Goal: Information Seeking & Learning: Check status

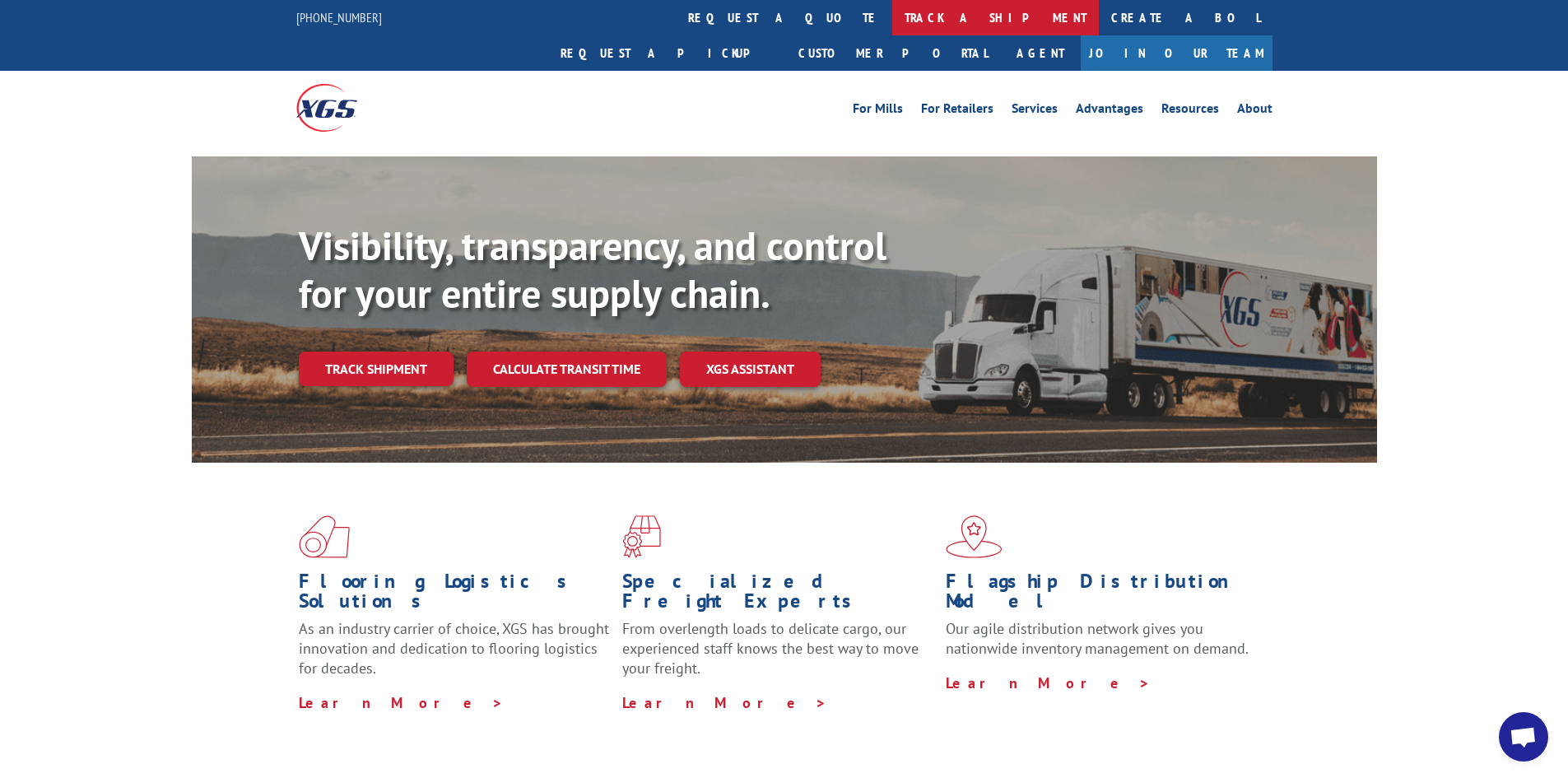
click at [892, 21] on link "track a shipment" at bounding box center [995, 18] width 206 height 36
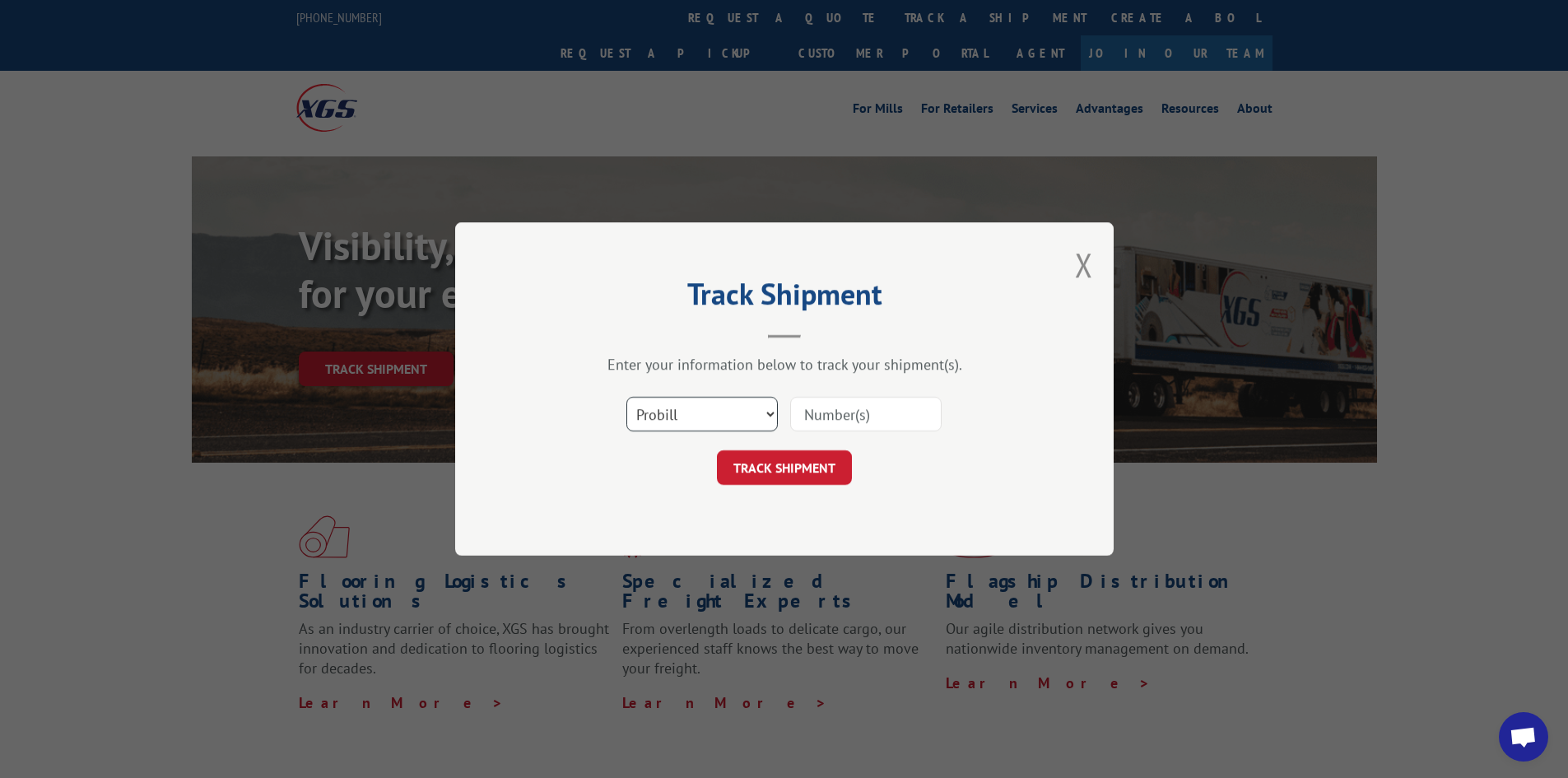
click at [707, 415] on select "Select category... Probill BOL PO" at bounding box center [702, 413] width 152 height 35
select select "bol"
click at [626, 396] on select "Select category... Probill BOL PO" at bounding box center [702, 413] width 152 height 35
click at [777, 462] on button "TRACK SHIPMENT" at bounding box center [784, 467] width 135 height 35
type input "479867"
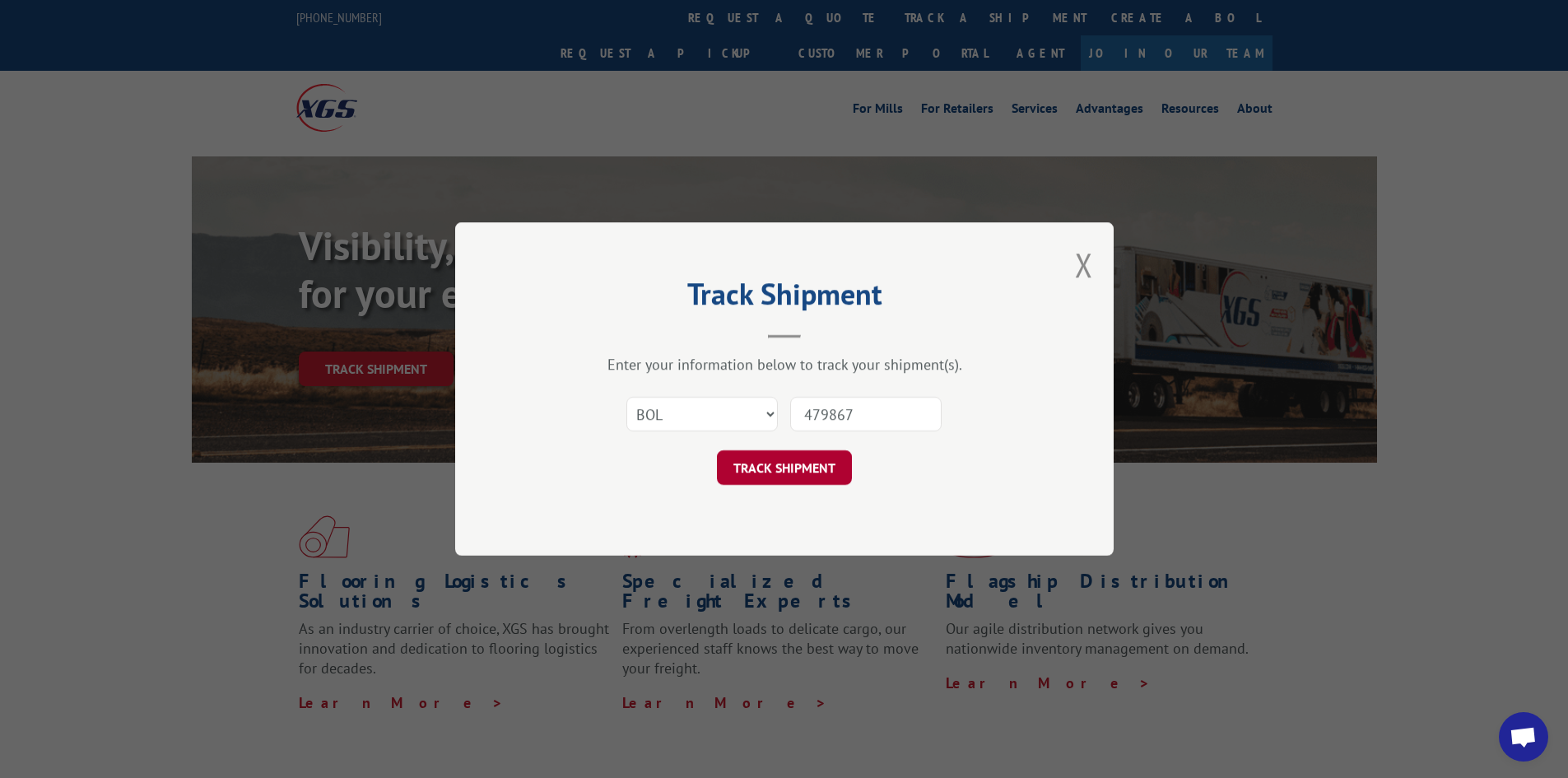
click at [777, 462] on button "TRACK SHIPMENT" at bounding box center [784, 467] width 135 height 35
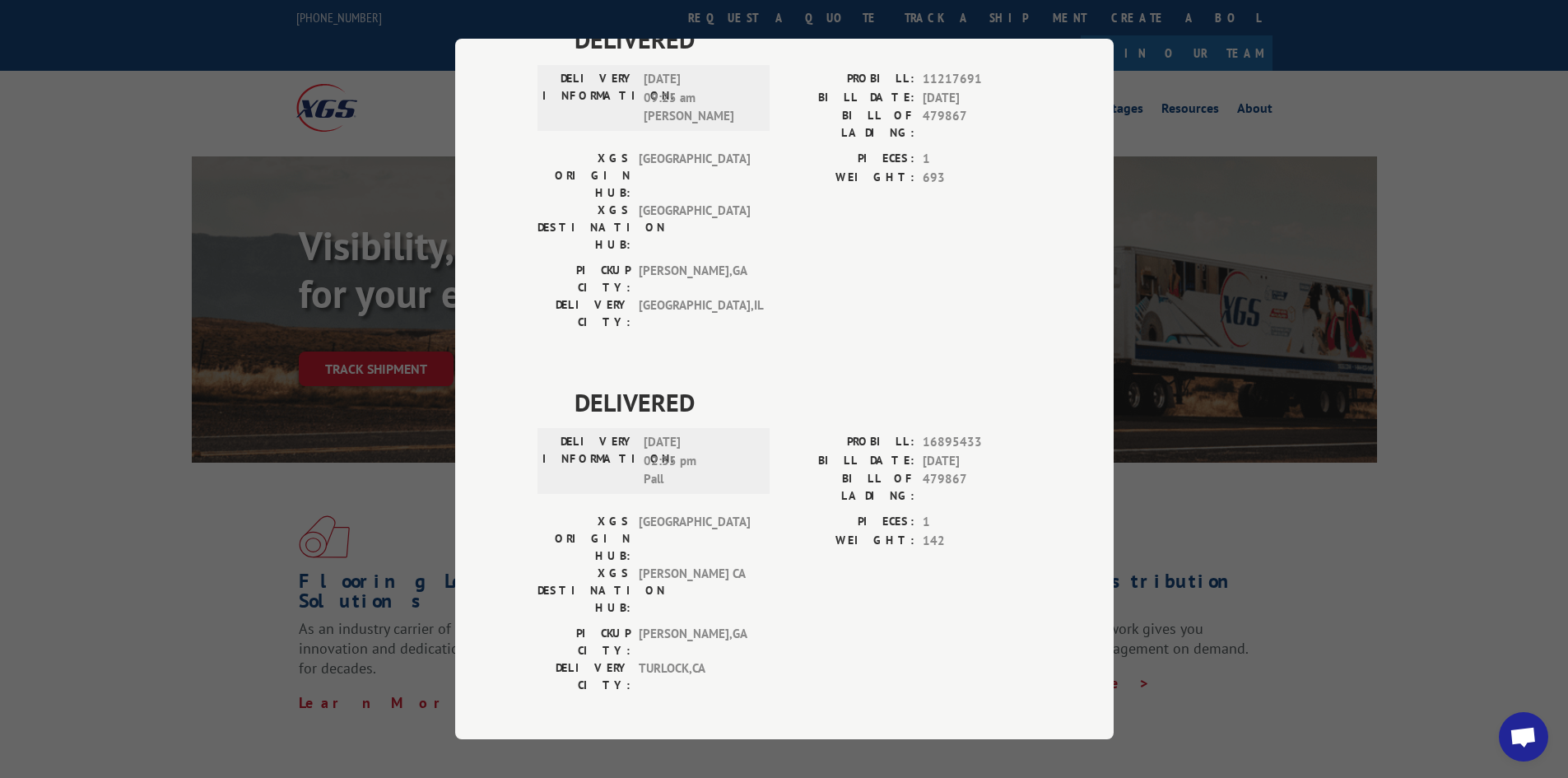
scroll to position [842, 0]
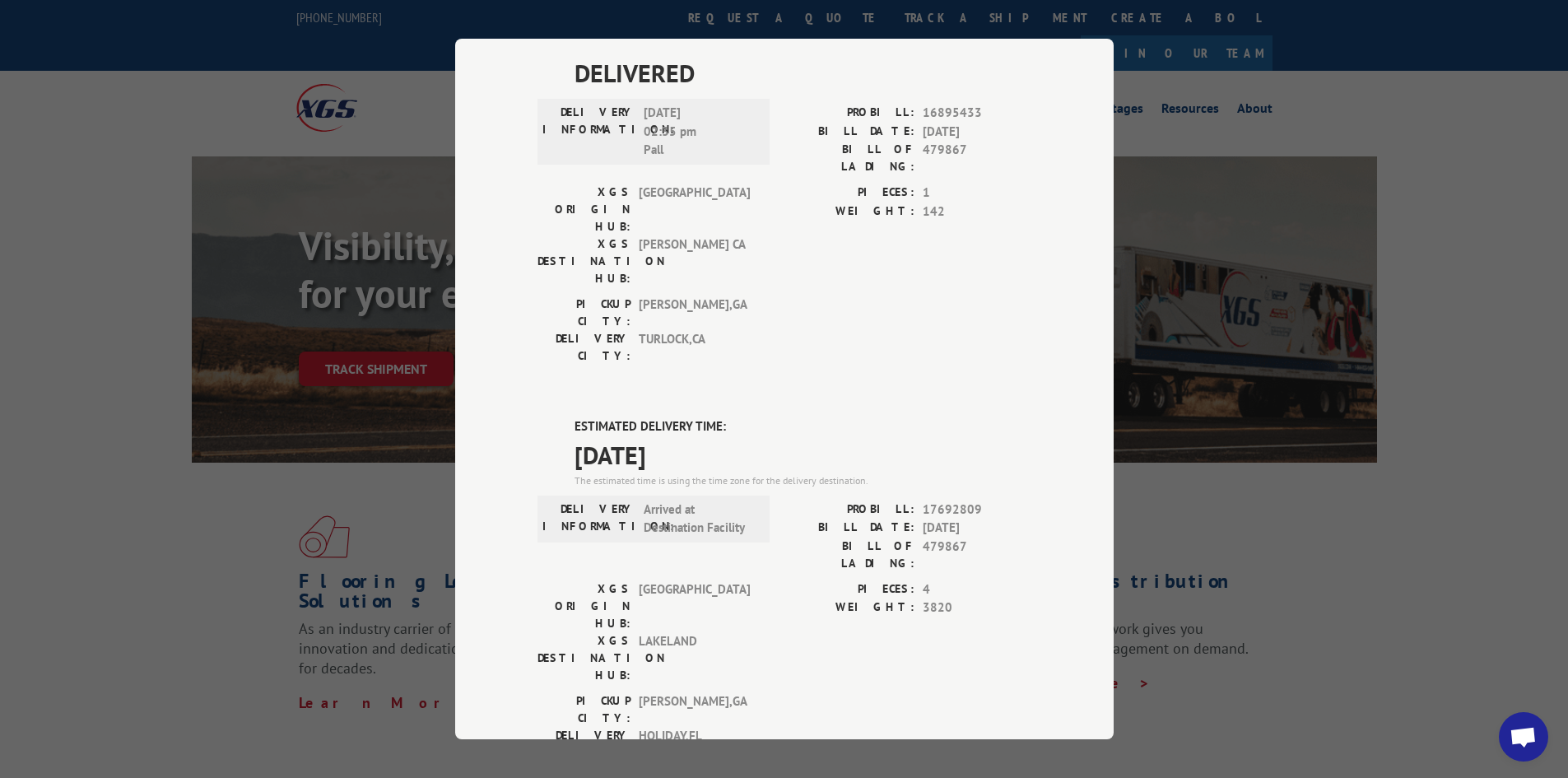
drag, startPoint x: 201, startPoint y: 304, endPoint x: 95, endPoint y: 194, distance: 152.8
click at [166, 269] on div "Track Shipment DELIVERED DELIVERY INFORMATION: PROBILL: 10841332 BILL DATE: [DA…" at bounding box center [784, 389] width 1568 height 778
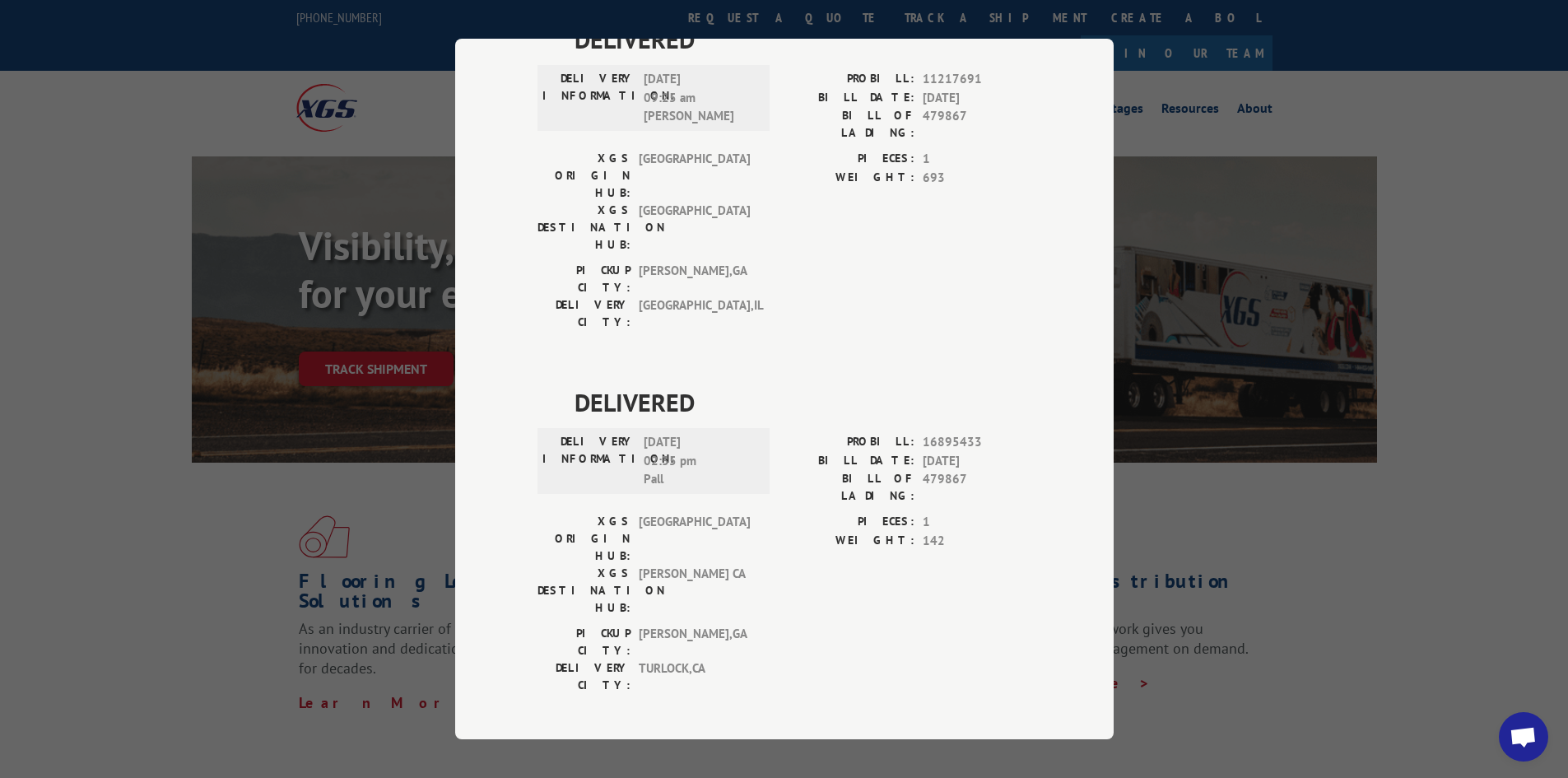
click at [1051, 377] on div "Track Shipment DELIVERED DELIVERY INFORMATION: PROBILL: 10841332 BILL DATE: [DA…" at bounding box center [784, 389] width 658 height 701
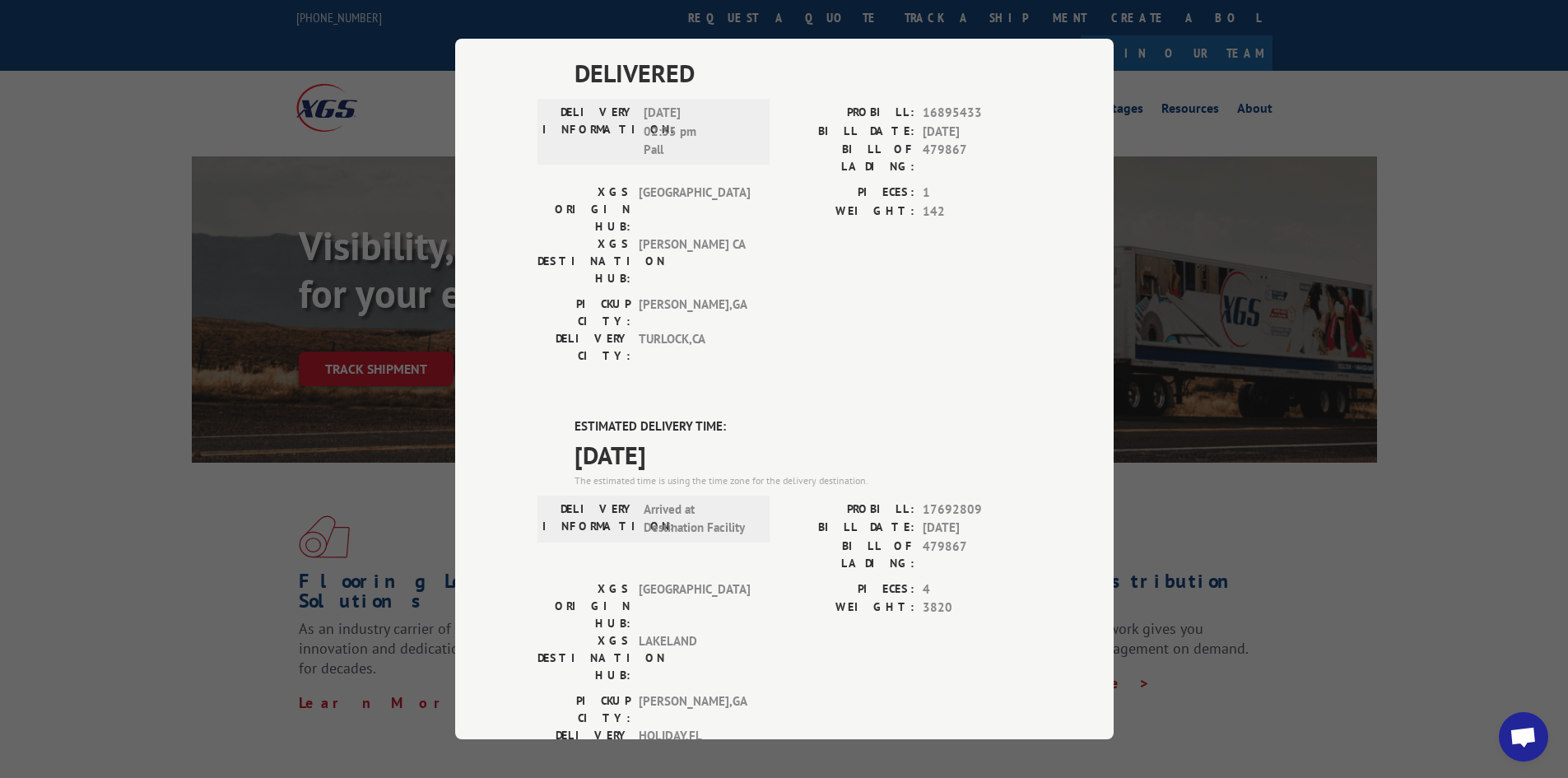
click at [1325, 361] on div "Track Shipment DELIVERED DELIVERY INFORMATION: PROBILL: 10841332 BILL DATE: [DA…" at bounding box center [784, 389] width 1568 height 778
drag, startPoint x: 1535, startPoint y: 255, endPoint x: 1523, endPoint y: 249, distance: 13.4
click at [1533, 253] on div "Track Shipment DELIVERED DELIVERY INFORMATION: PROBILL: 10841332 BILL DATE: [DA…" at bounding box center [784, 389] width 1568 height 778
click at [1383, 111] on div "Track Shipment DELIVERED DELIVERY INFORMATION: PROBILL: 10841332 BILL DATE: [DA…" at bounding box center [784, 389] width 1568 height 778
click at [1282, 88] on div "Track Shipment DELIVERED DELIVERY INFORMATION: PROBILL: 10841332 BILL DATE: [DA…" at bounding box center [784, 389] width 1568 height 778
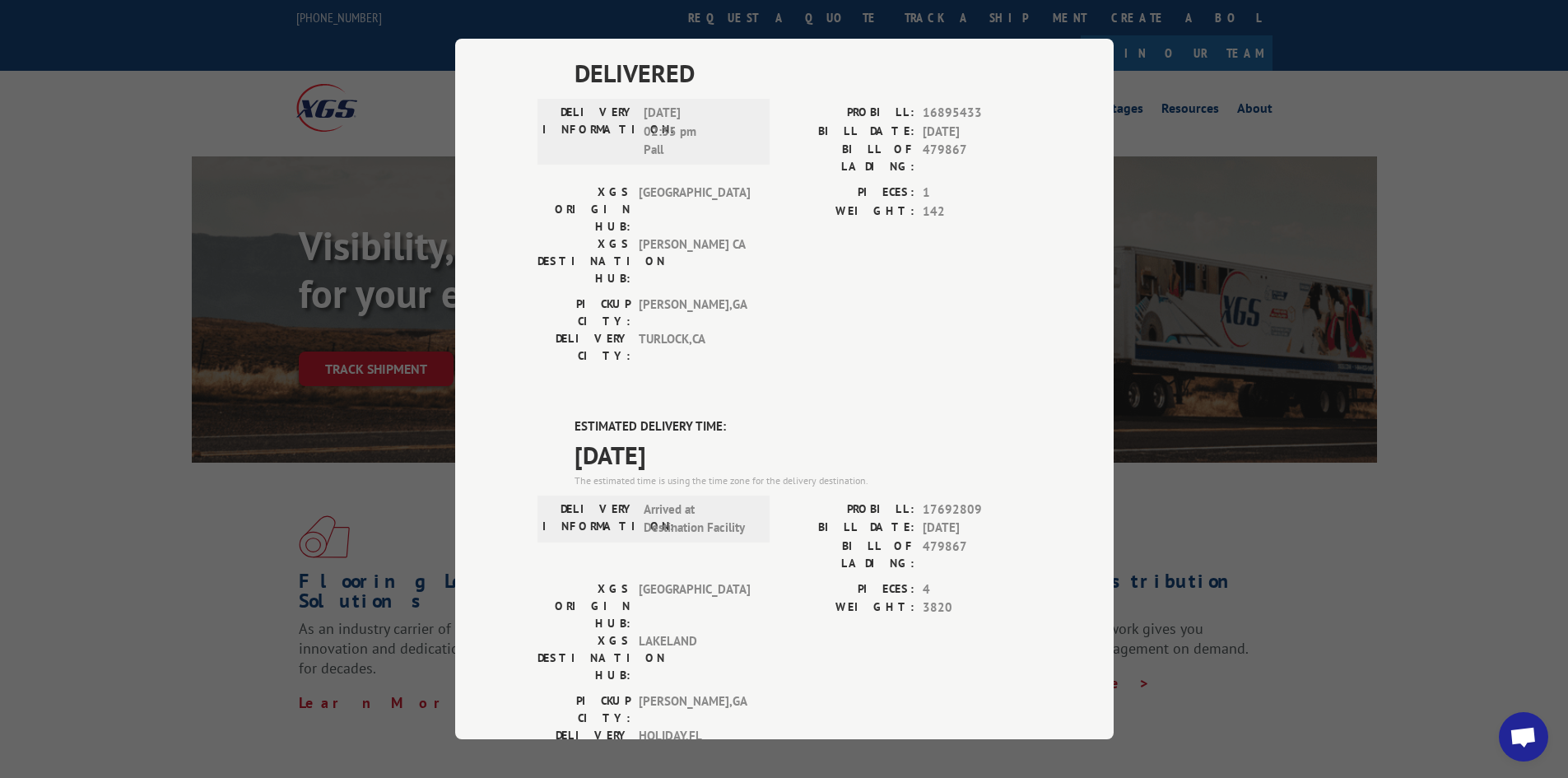
click at [1464, 76] on div "Track Shipment DELIVERED DELIVERY INFORMATION: PROBILL: 10841332 BILL DATE: [DA…" at bounding box center [784, 389] width 1568 height 778
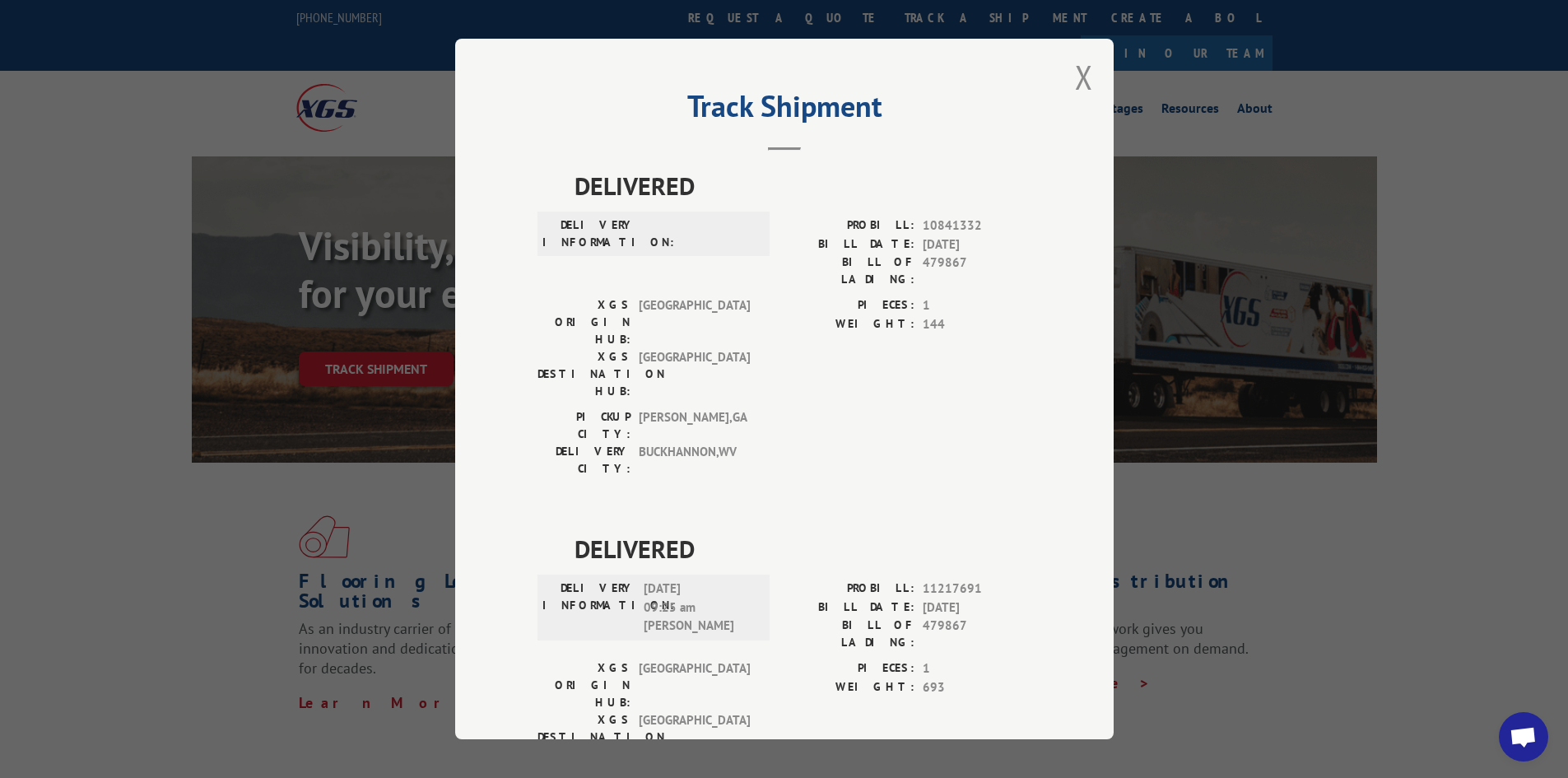
scroll to position [0, 0]
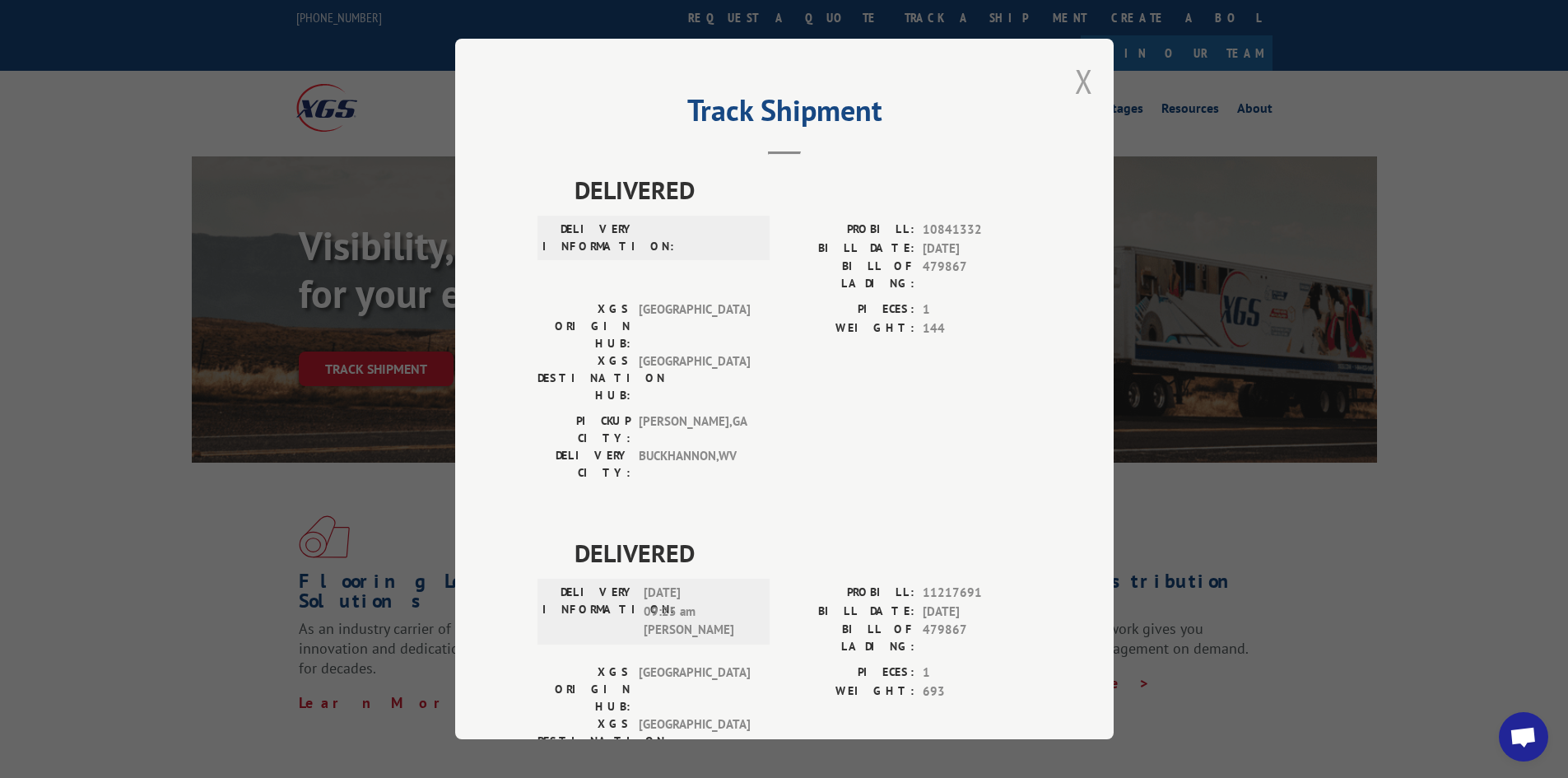
click at [1076, 95] on button "Close modal" at bounding box center [1084, 81] width 18 height 44
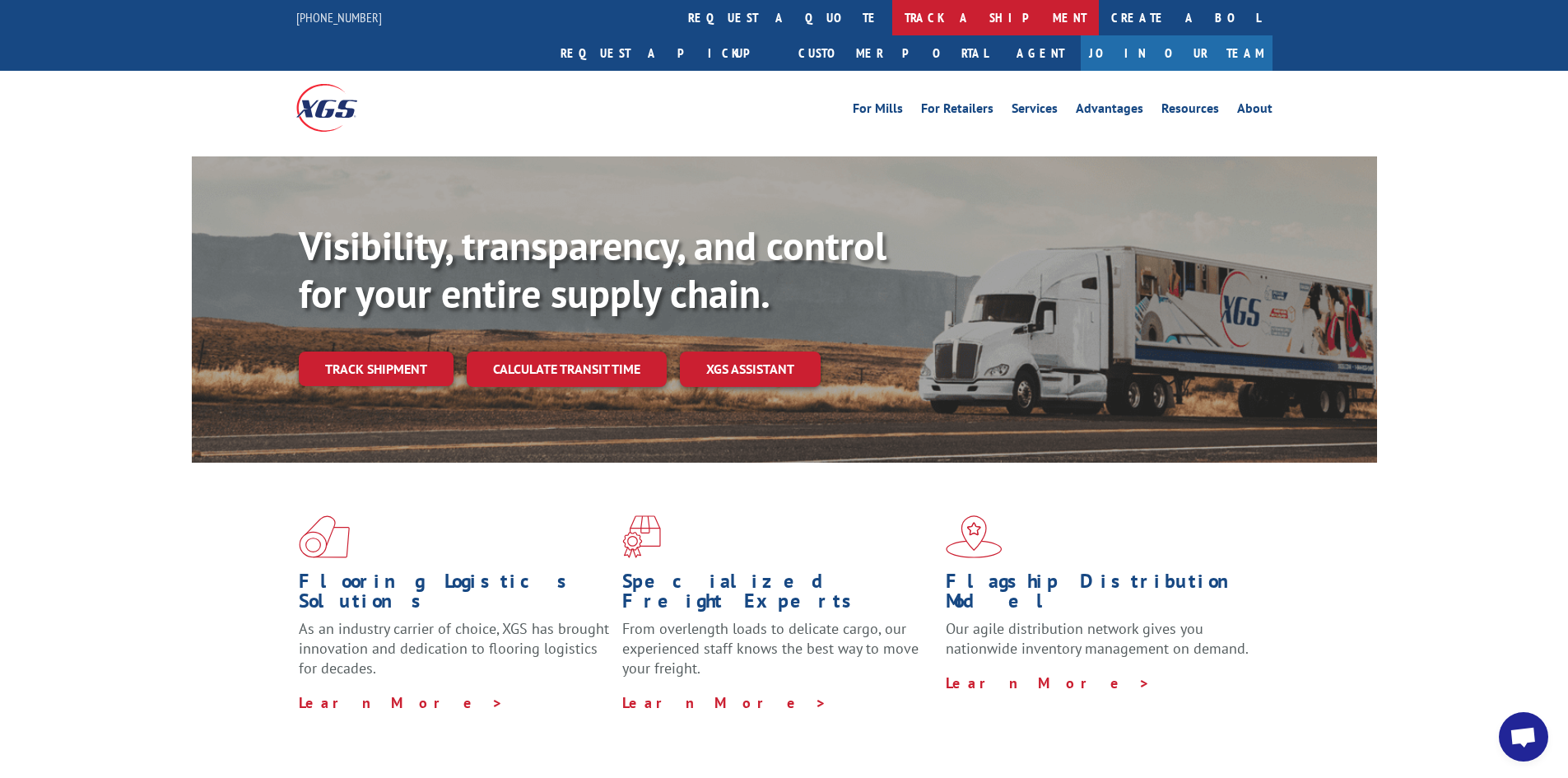
click at [892, 19] on link "track a shipment" at bounding box center [995, 18] width 206 height 36
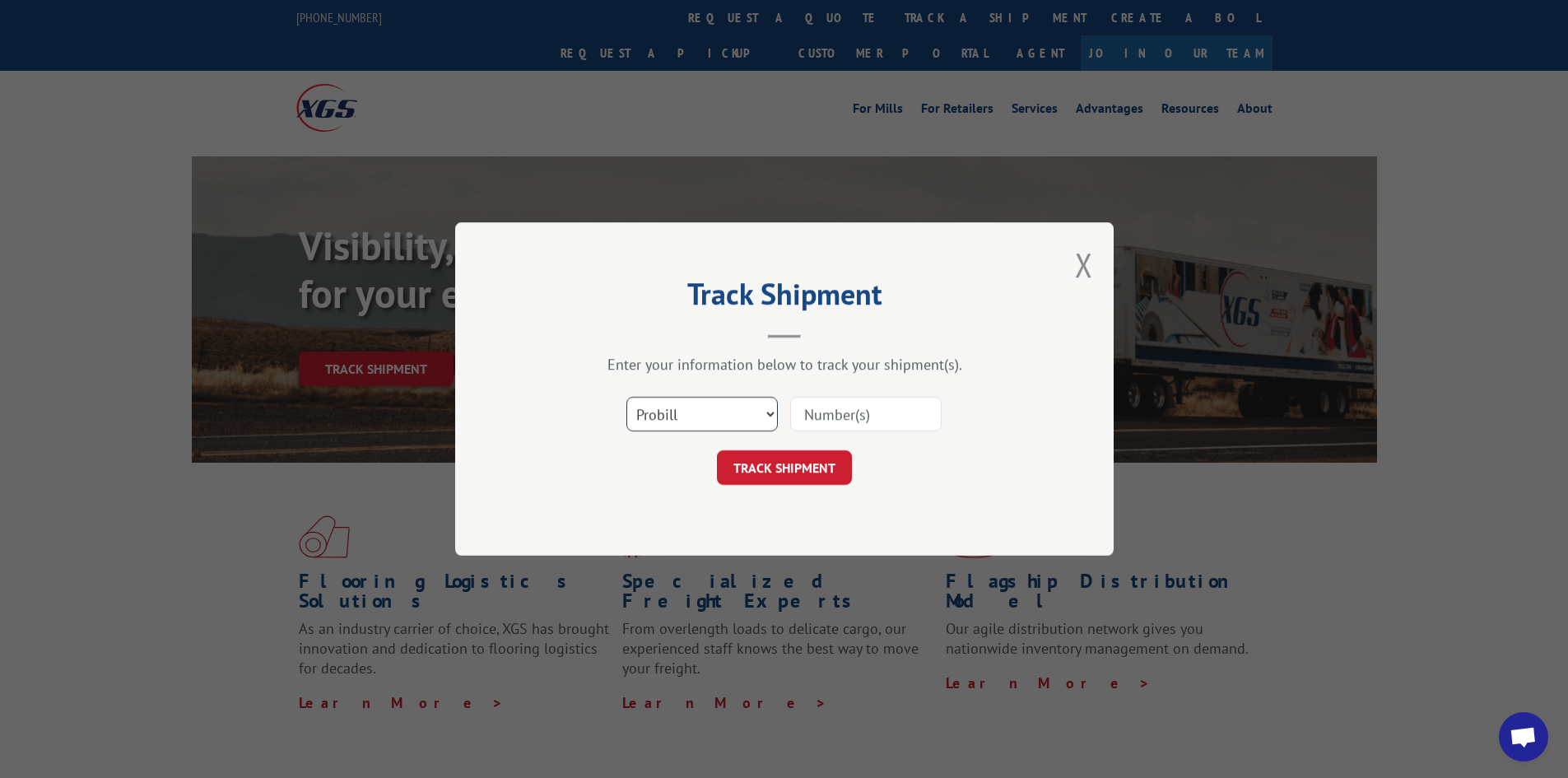
click at [764, 406] on select "Select category... Probill BOL PO" at bounding box center [702, 413] width 152 height 35
select select "bol"
click at [626, 396] on select "Select category... Probill BOL PO" at bounding box center [702, 413] width 152 height 35
click at [826, 420] on input at bounding box center [865, 413] width 152 height 35
type input "479867"
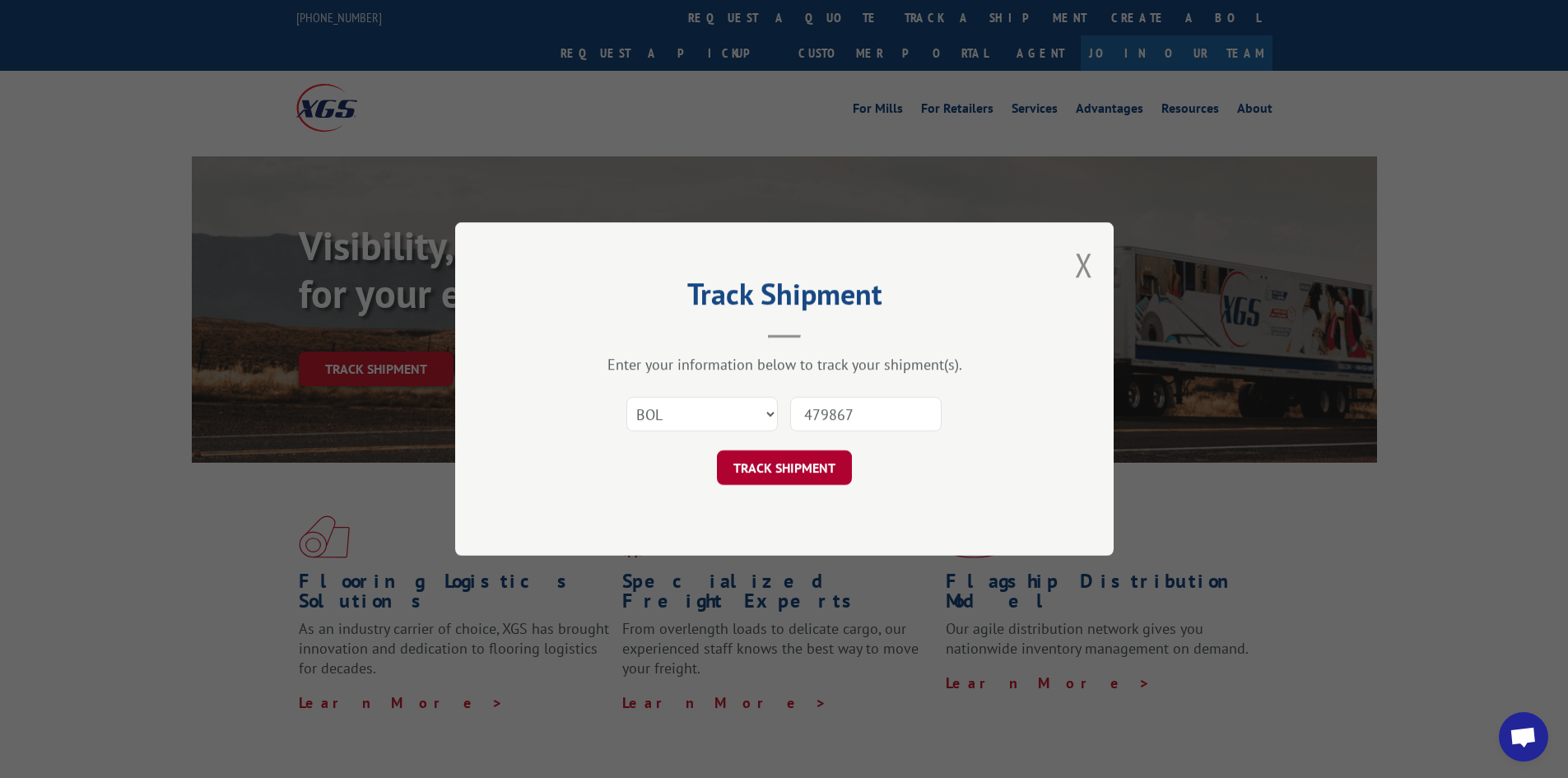
click at [790, 465] on button "TRACK SHIPMENT" at bounding box center [784, 467] width 135 height 35
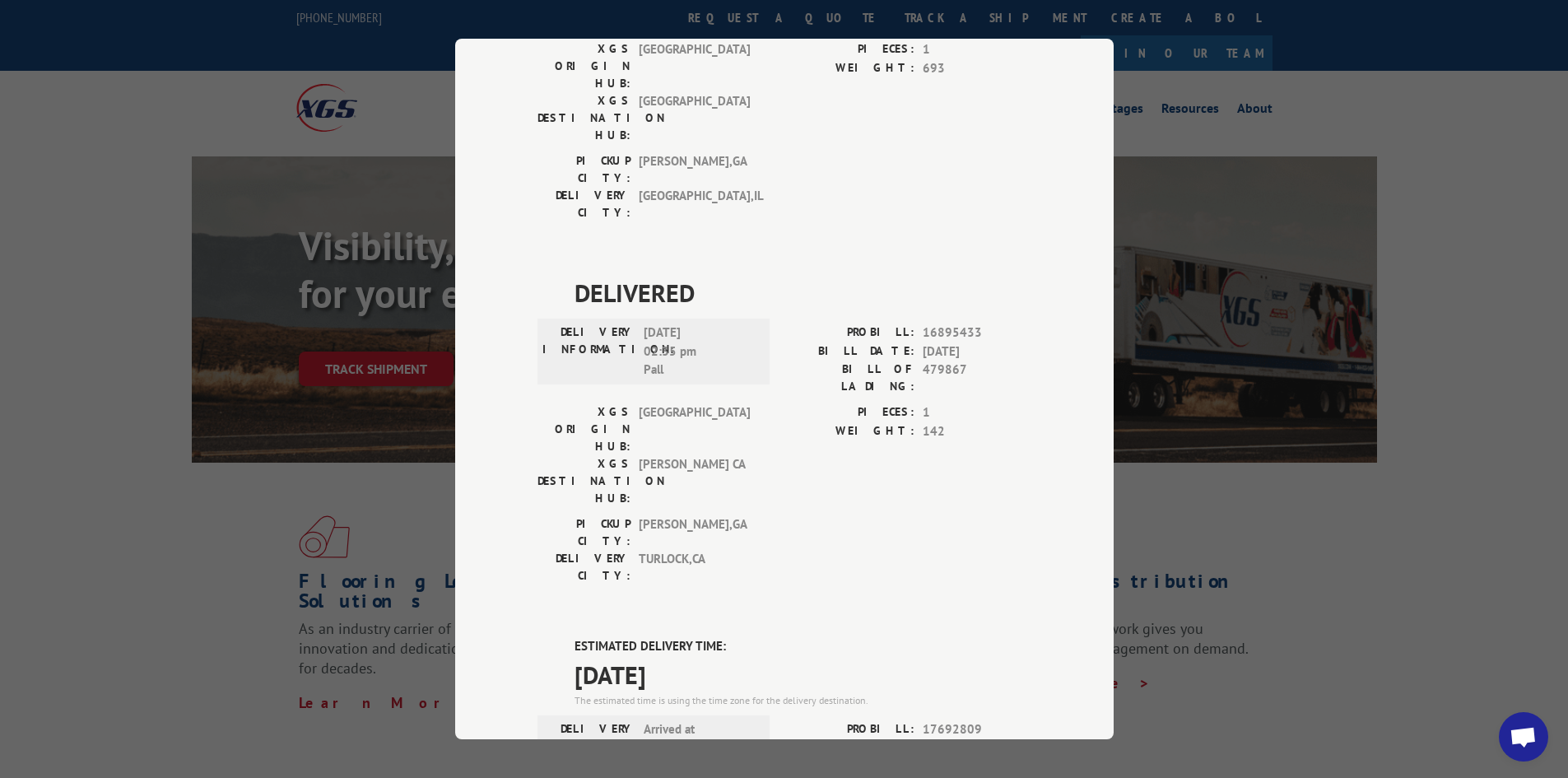
scroll to position [760, 0]
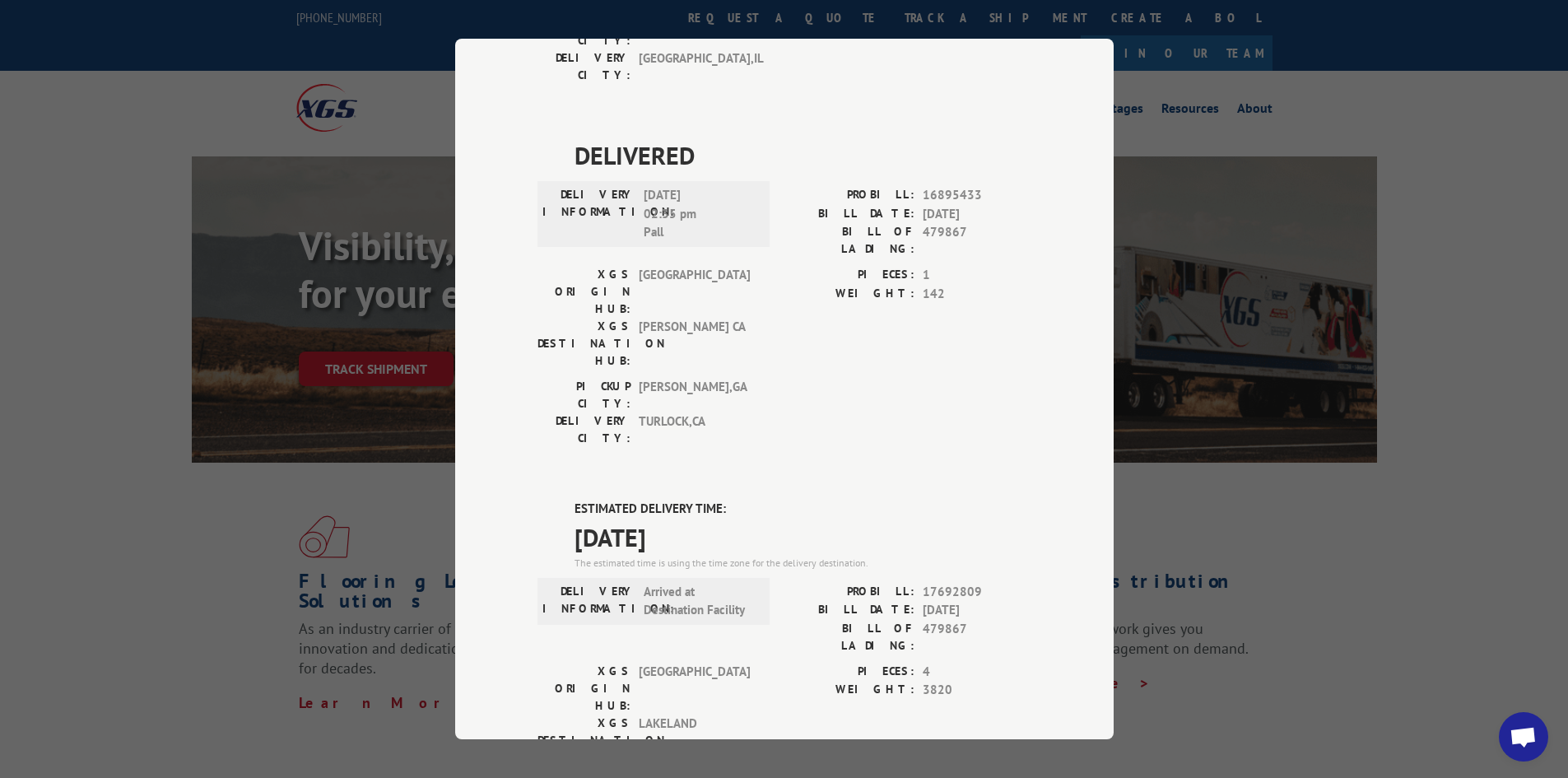
drag, startPoint x: 1014, startPoint y: 390, endPoint x: 1005, endPoint y: 396, distance: 10.8
click at [1014, 681] on span "3820" at bounding box center [977, 690] width 109 height 19
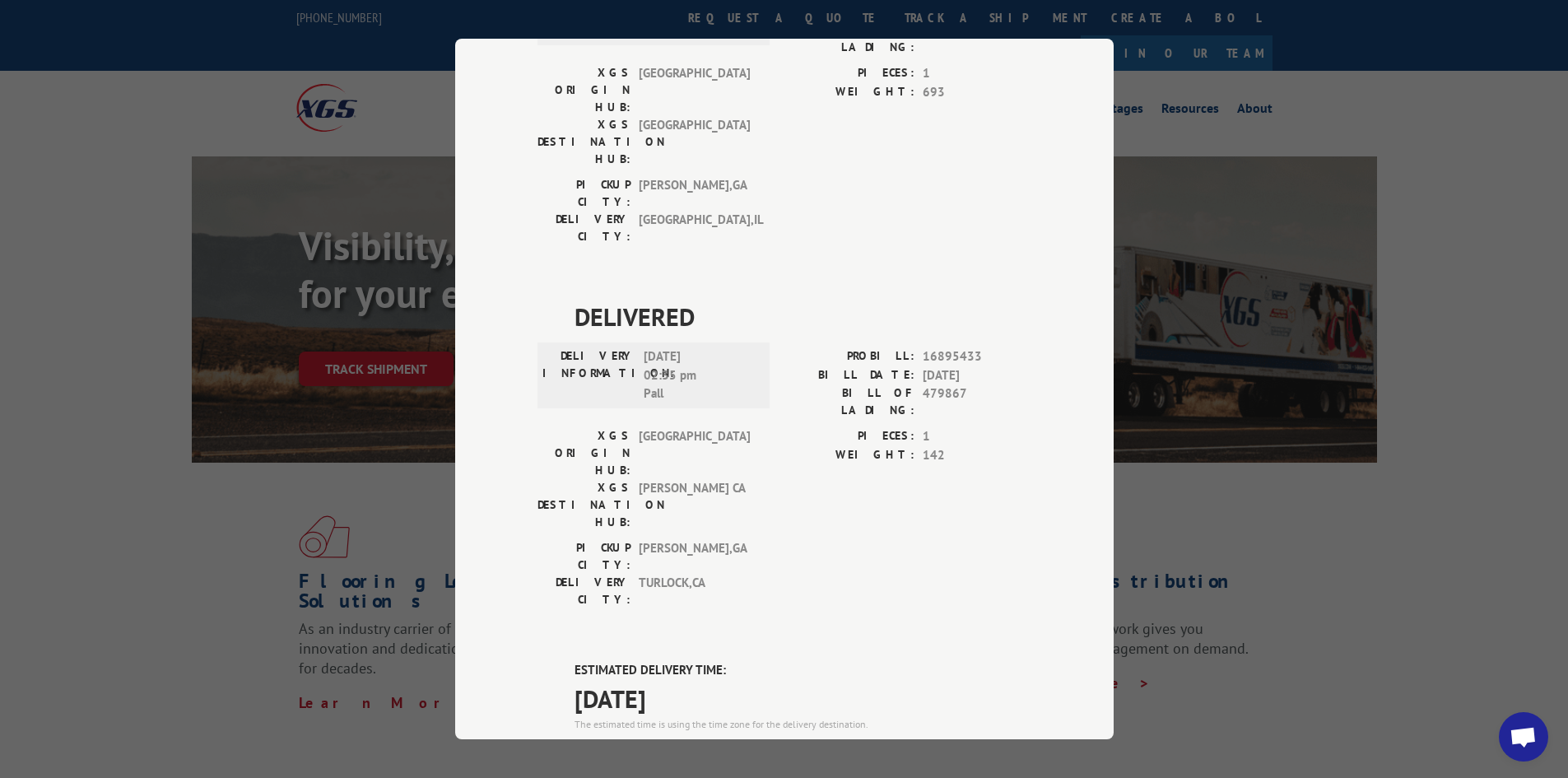
scroll to position [842, 0]
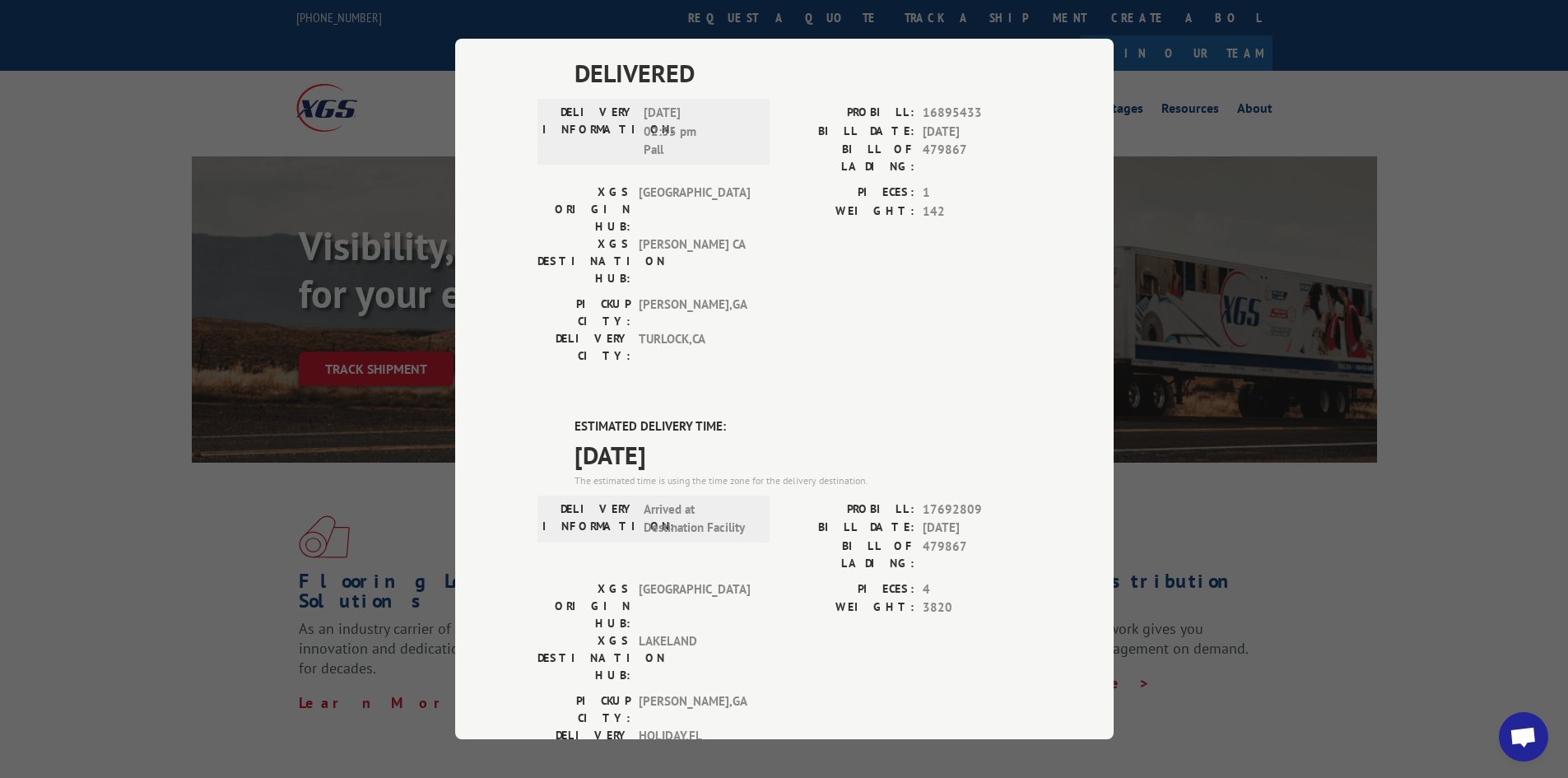
click at [1390, 556] on div "Track Shipment DELIVERED DELIVERY INFORMATION: PROBILL: 10841332 BILL DATE: [DA…" at bounding box center [784, 389] width 1568 height 778
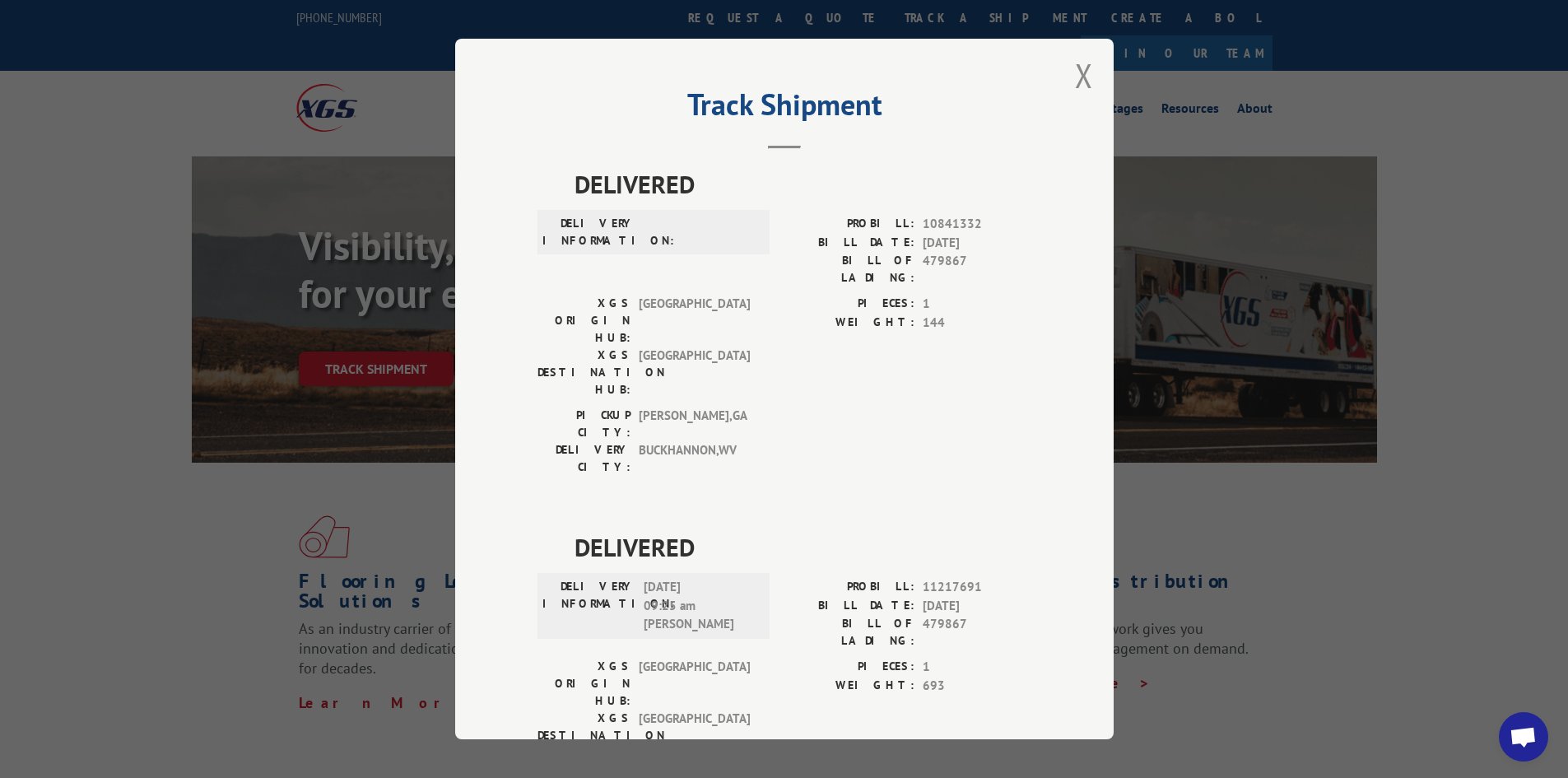
scroll to position [0, 0]
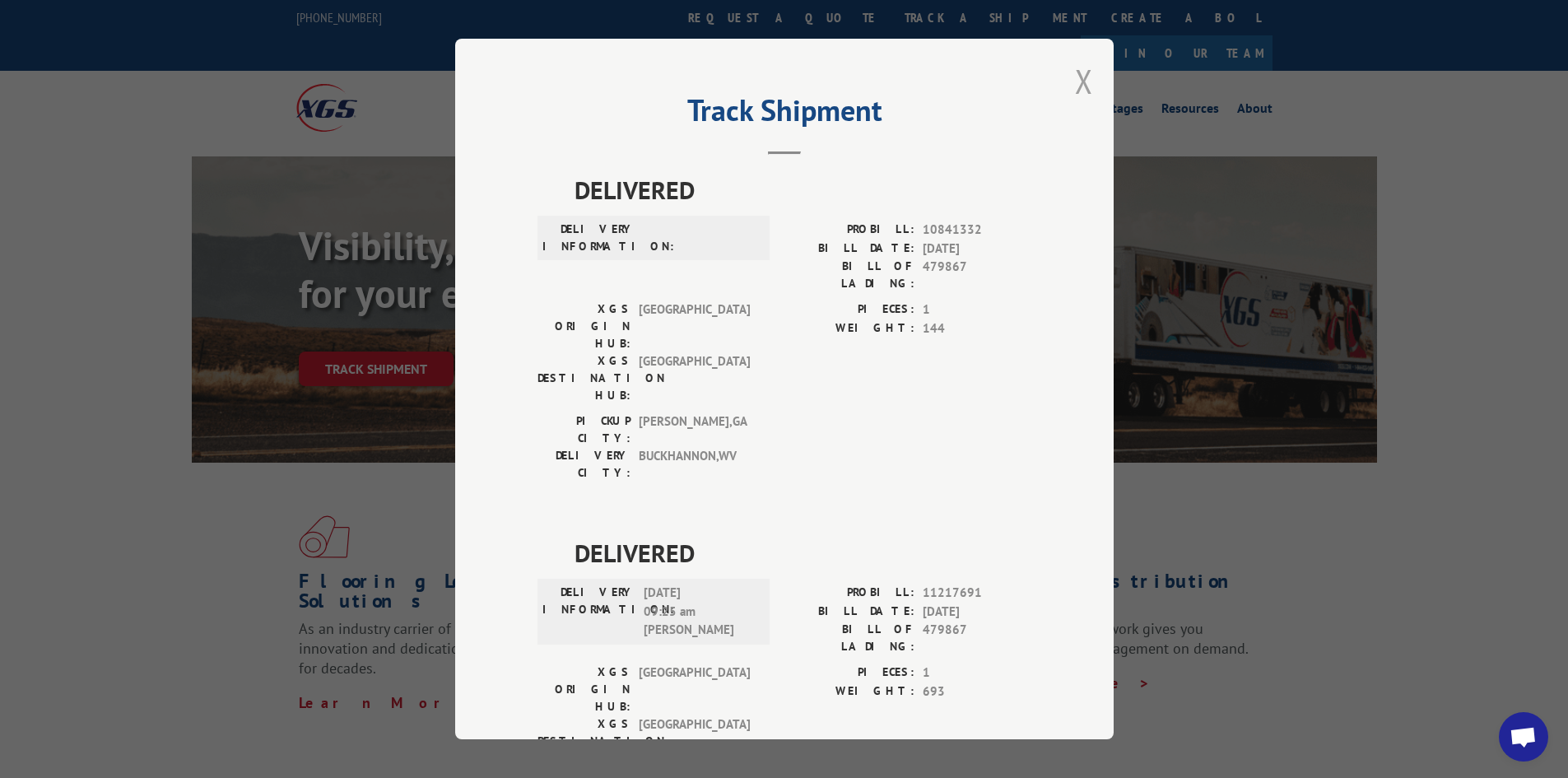
click at [1081, 80] on button "Close modal" at bounding box center [1084, 81] width 18 height 44
